Goal: Navigation & Orientation: Find specific page/section

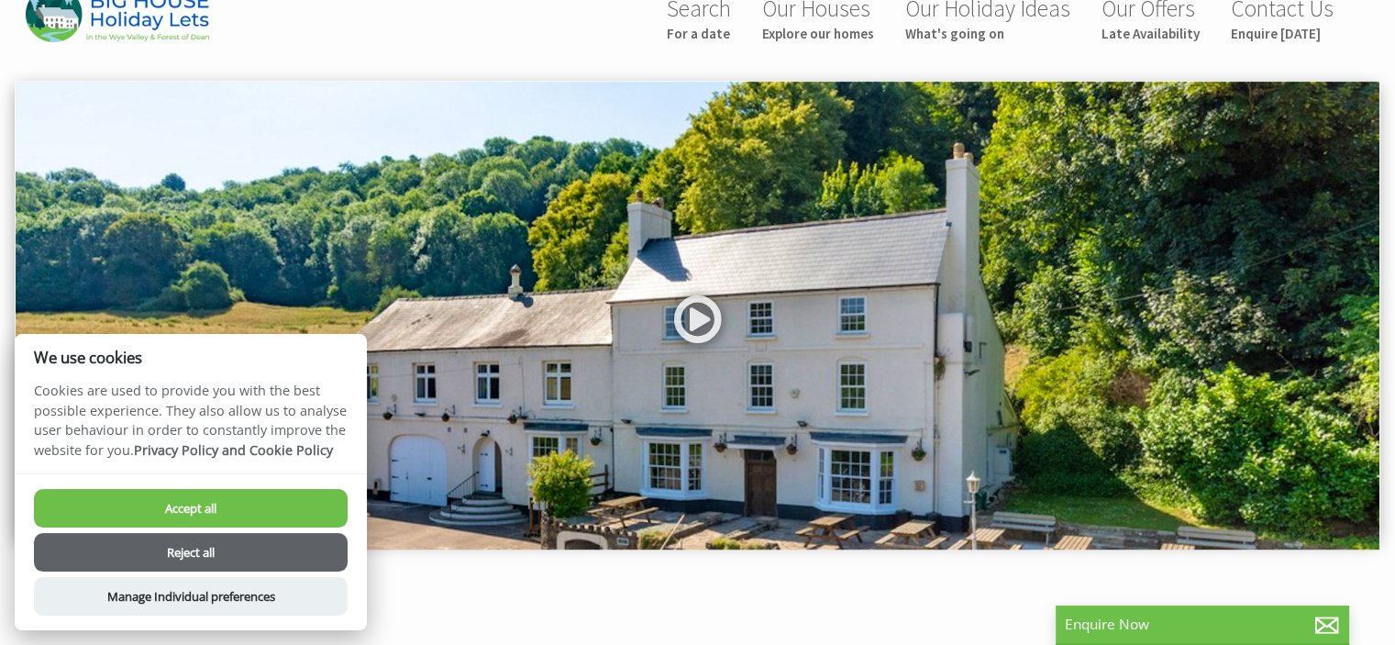
scroll to position [47, 0]
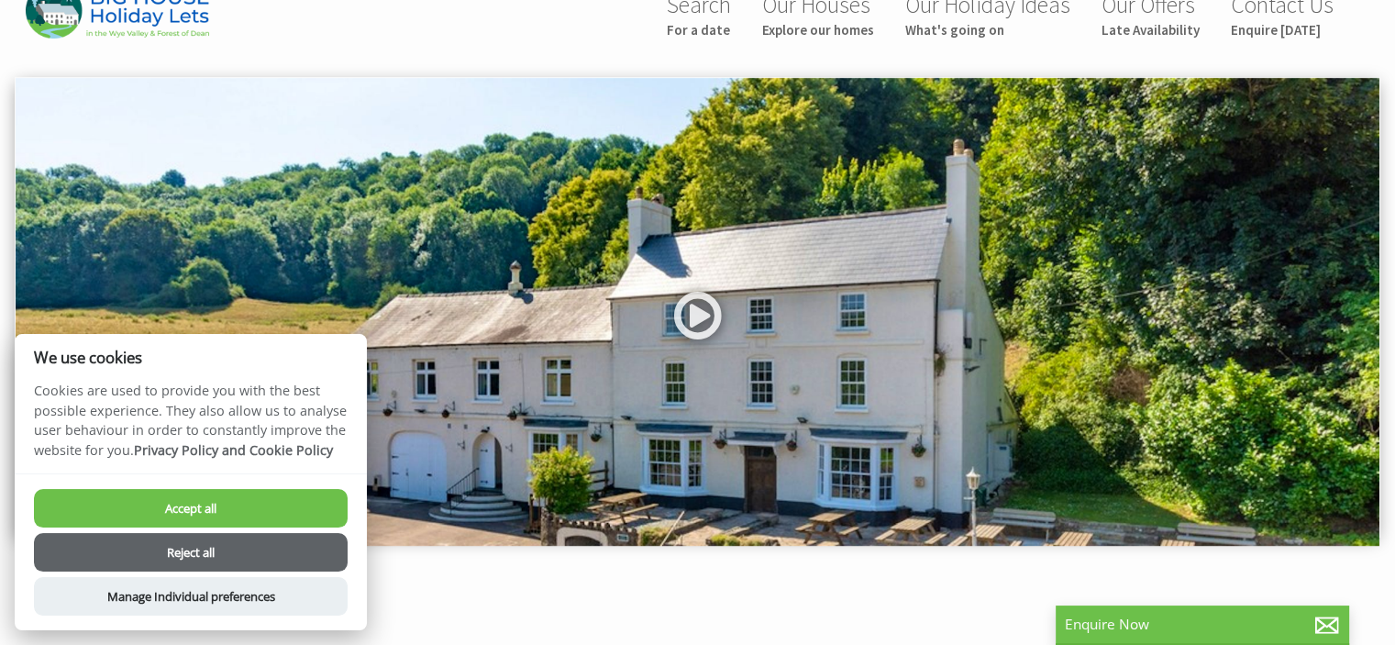
click at [218, 513] on button "Accept all" at bounding box center [191, 508] width 314 height 39
checkbox input "true"
